Goal: Information Seeking & Learning: Learn about a topic

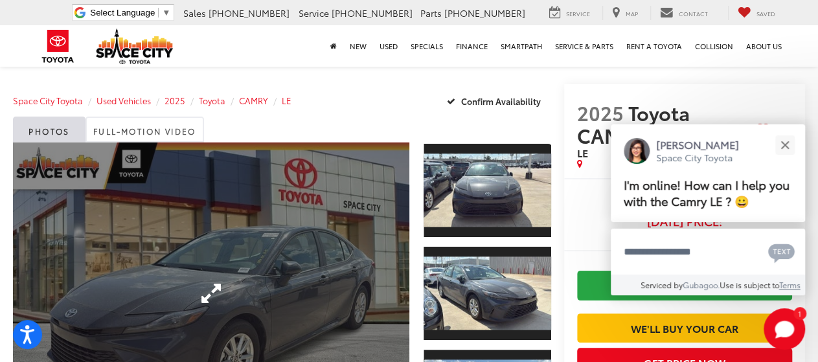
click at [273, 214] on link "Expand Photo 0" at bounding box center [211, 293] width 396 height 302
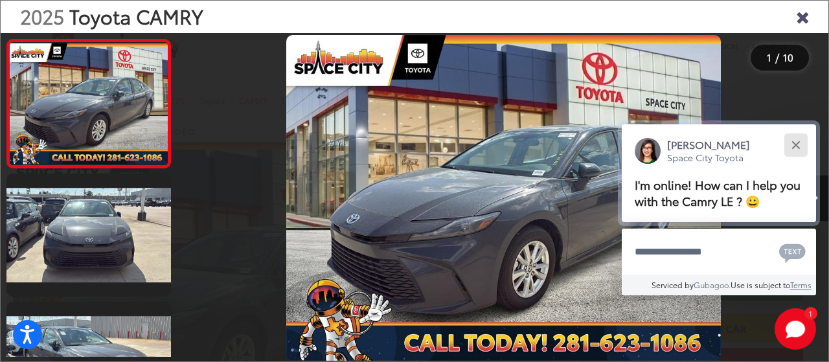
click at [791, 142] on button "Close" at bounding box center [796, 145] width 28 height 28
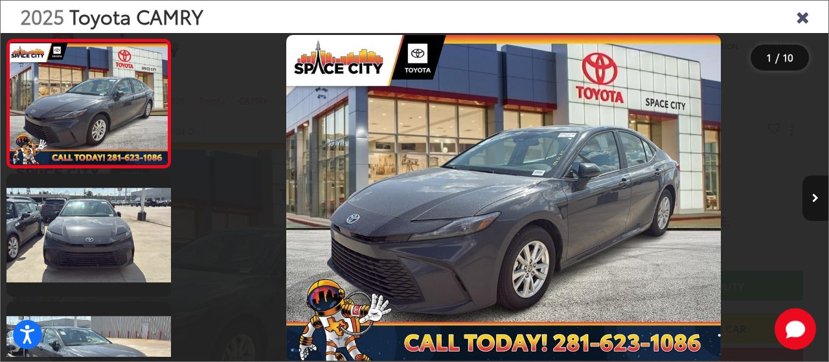
click at [817, 198] on button "Next image" at bounding box center [815, 197] width 26 height 45
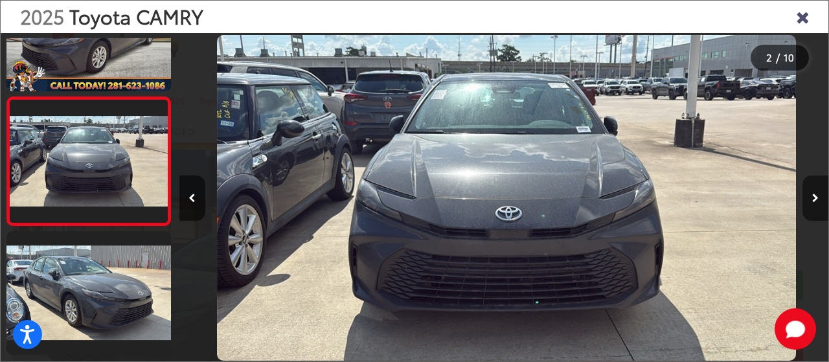
scroll to position [0, 649]
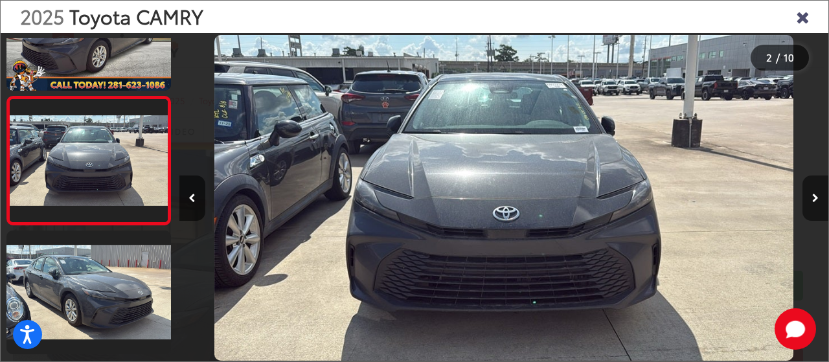
click at [810, 196] on button "Next image" at bounding box center [815, 197] width 26 height 45
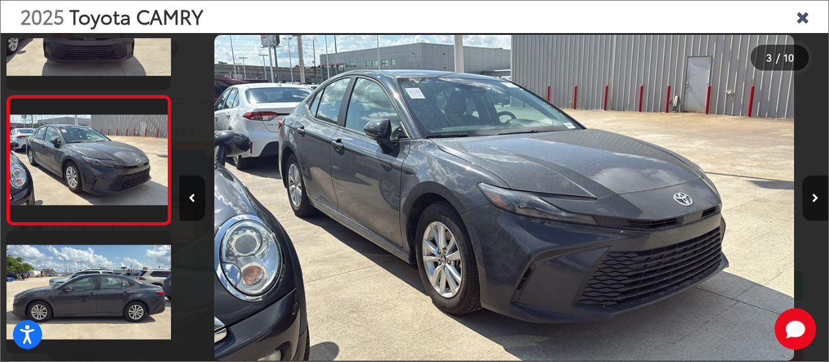
scroll to position [0, 1299]
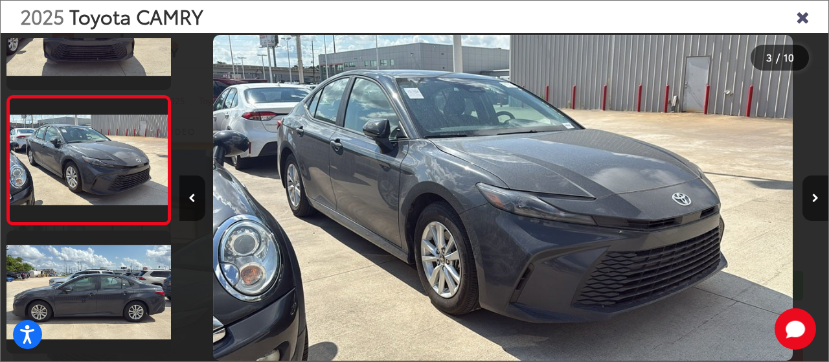
click at [816, 199] on icon "Next image" at bounding box center [815, 198] width 6 height 9
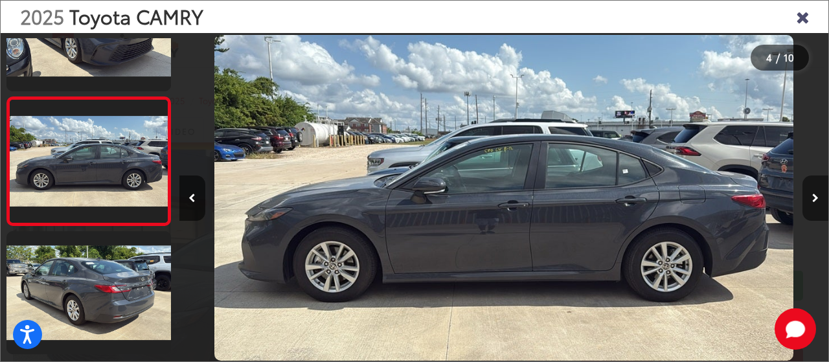
scroll to position [0, 1948]
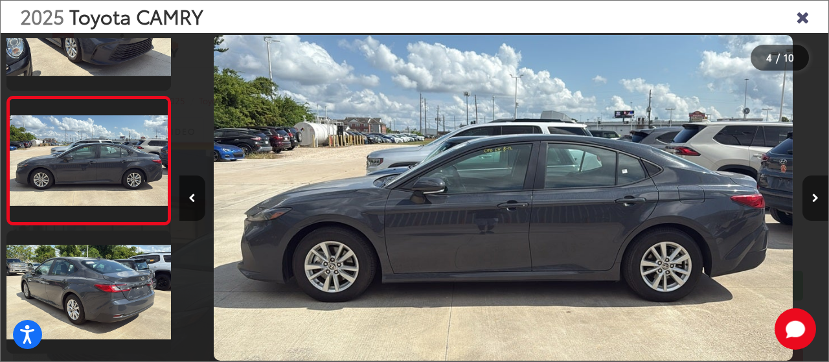
click at [816, 199] on icon "Next image" at bounding box center [815, 198] width 6 height 9
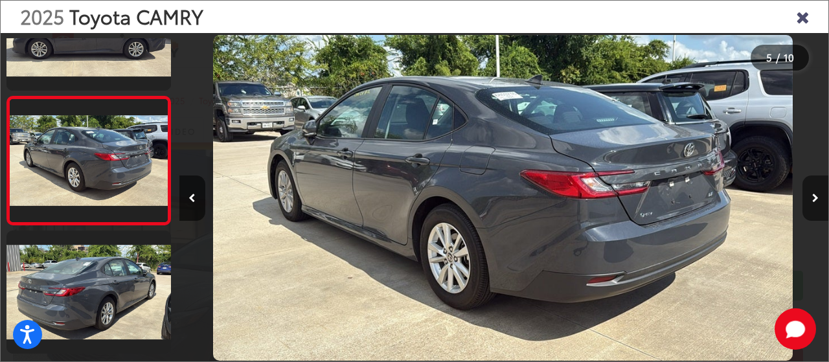
scroll to position [0, 2598]
click at [816, 199] on icon "Next image" at bounding box center [815, 198] width 6 height 9
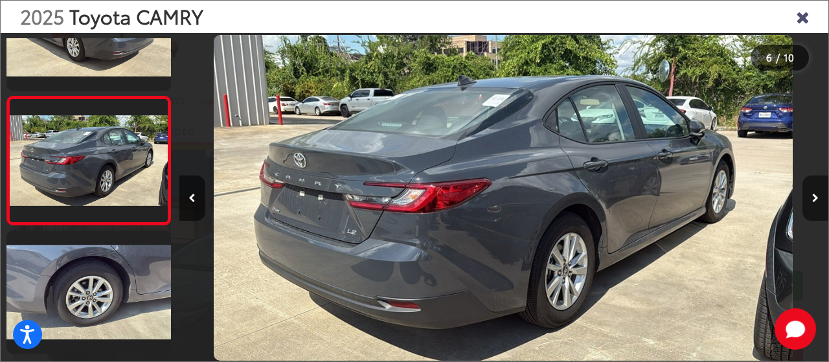
scroll to position [585, 0]
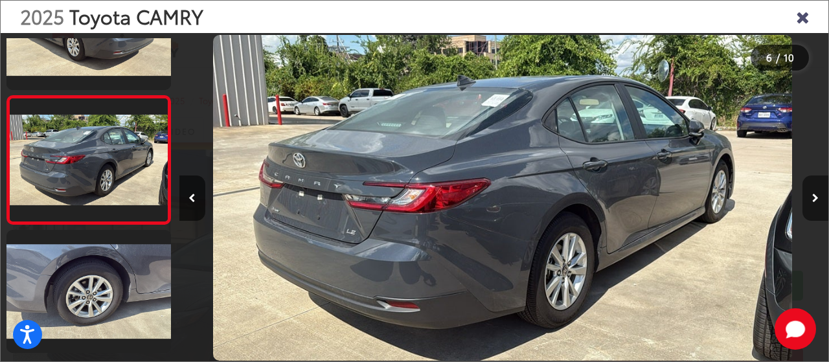
click at [816, 199] on icon "Next image" at bounding box center [815, 198] width 6 height 9
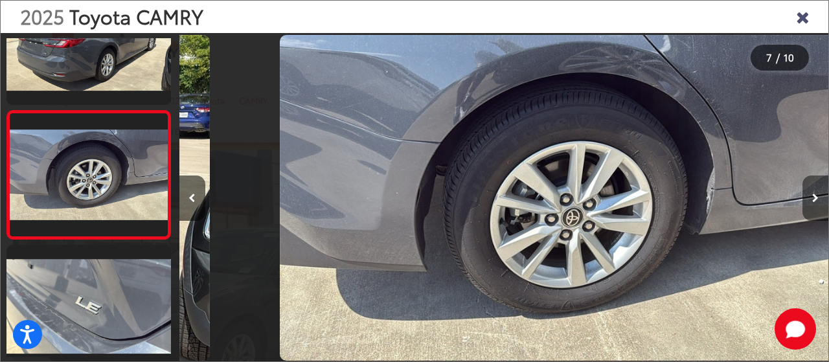
scroll to position [0, 0]
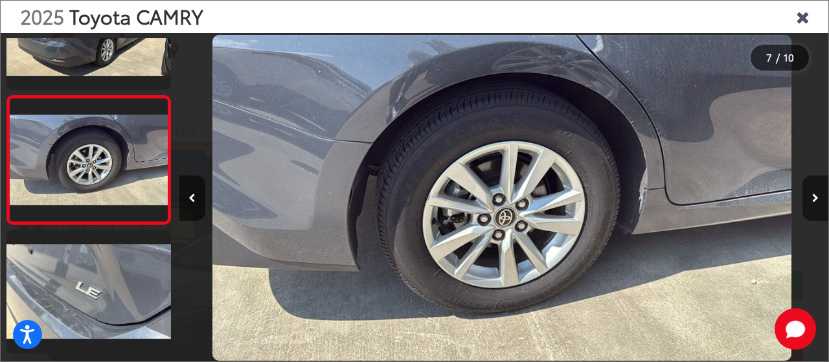
click at [816, 199] on icon "Next image" at bounding box center [815, 198] width 6 height 9
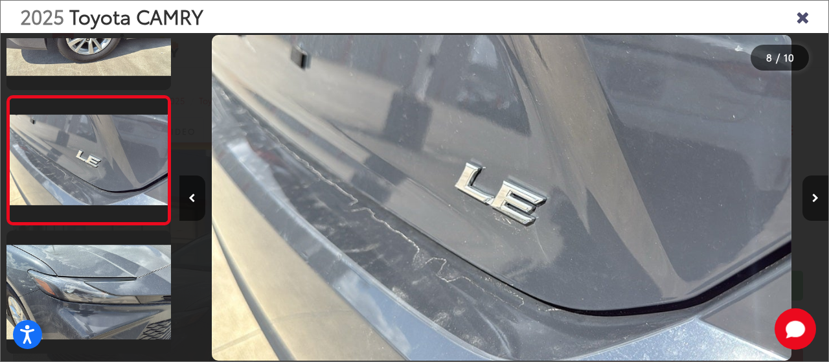
click at [816, 199] on icon "Next image" at bounding box center [815, 198] width 6 height 9
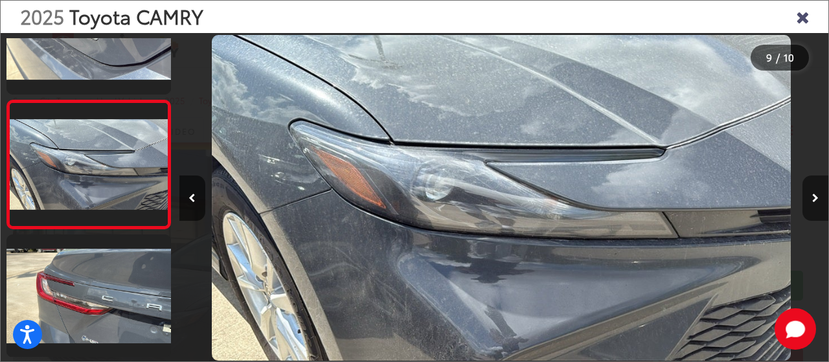
click at [816, 199] on icon "Next image" at bounding box center [815, 198] width 6 height 9
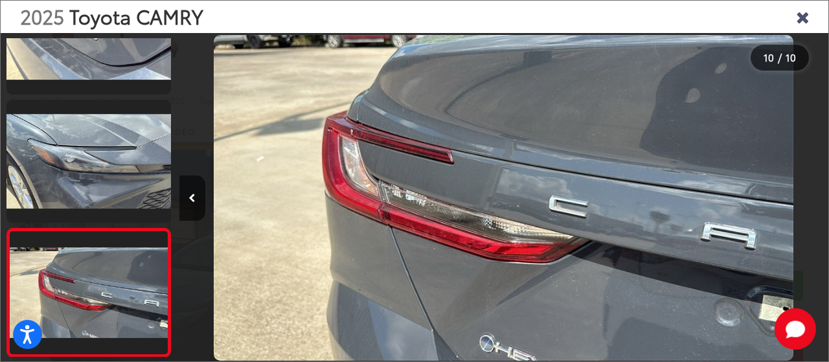
click at [803, 21] on icon "Close gallery" at bounding box center [802, 16] width 13 height 17
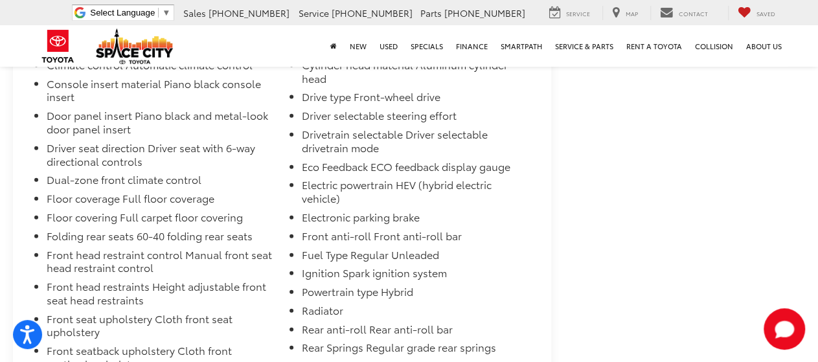
scroll to position [1289, 0]
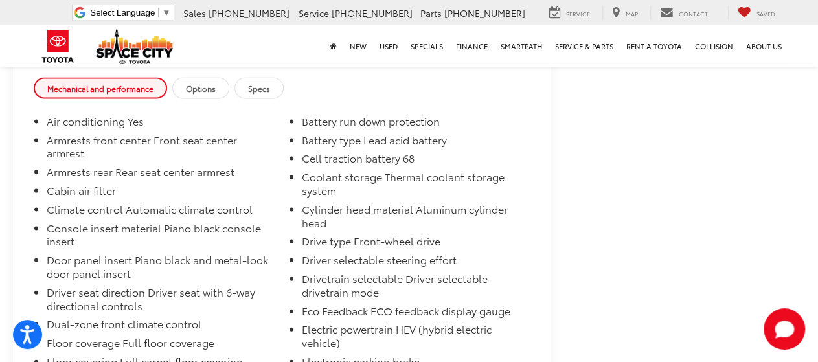
click at [212, 94] on span "Options" at bounding box center [201, 88] width 30 height 11
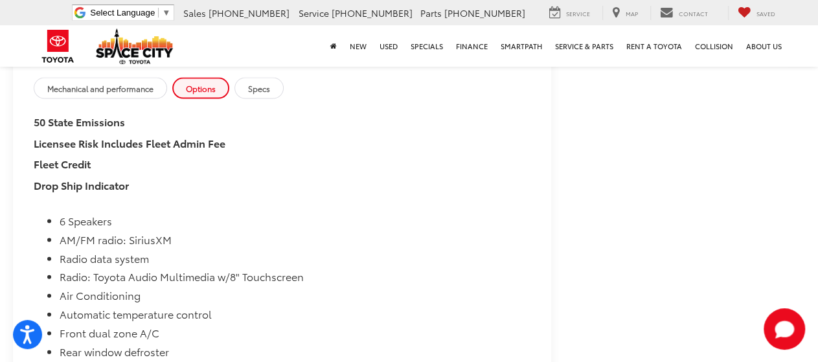
click at [254, 99] on link "Specs" at bounding box center [258, 88] width 49 height 21
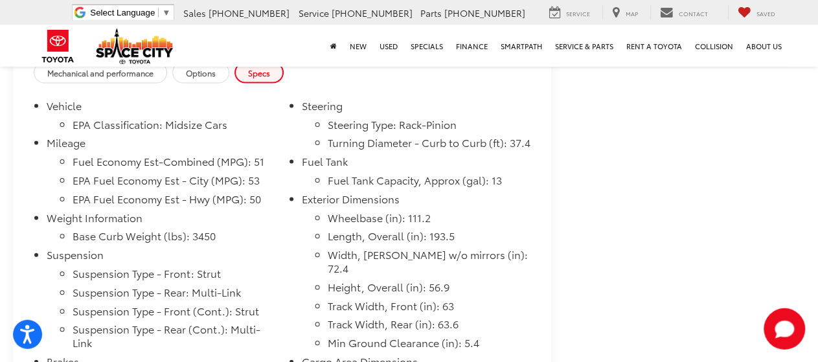
scroll to position [1221, 0]
